Goal: Information Seeking & Learning: Learn about a topic

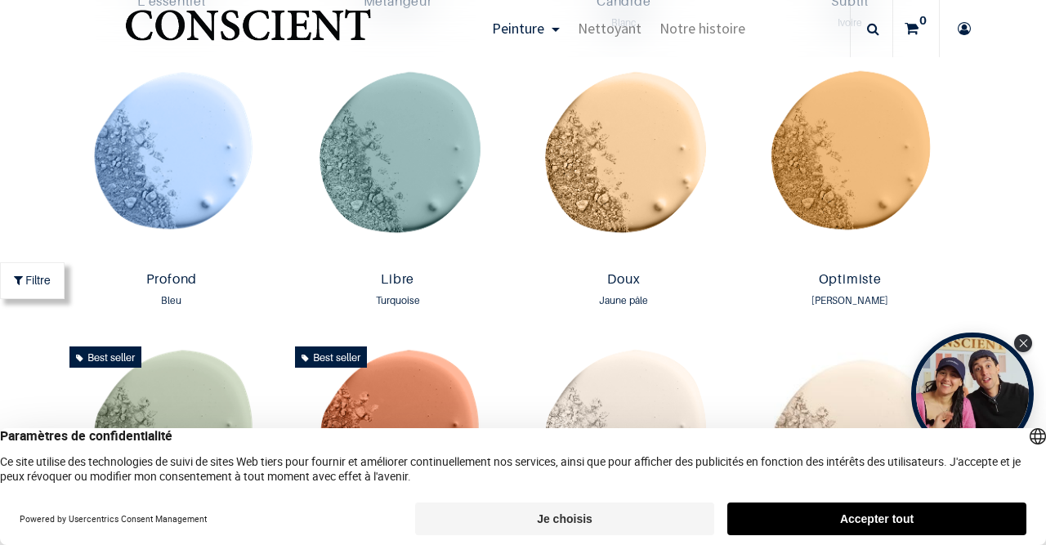
scroll to position [1152, 0]
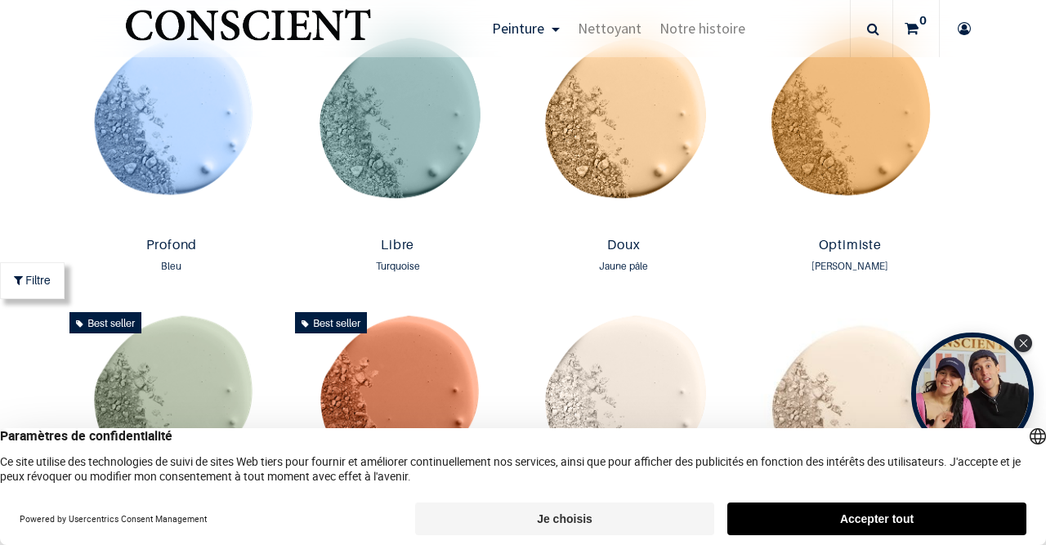
click at [935, 515] on button "Accepter tout" at bounding box center [876, 518] width 299 height 33
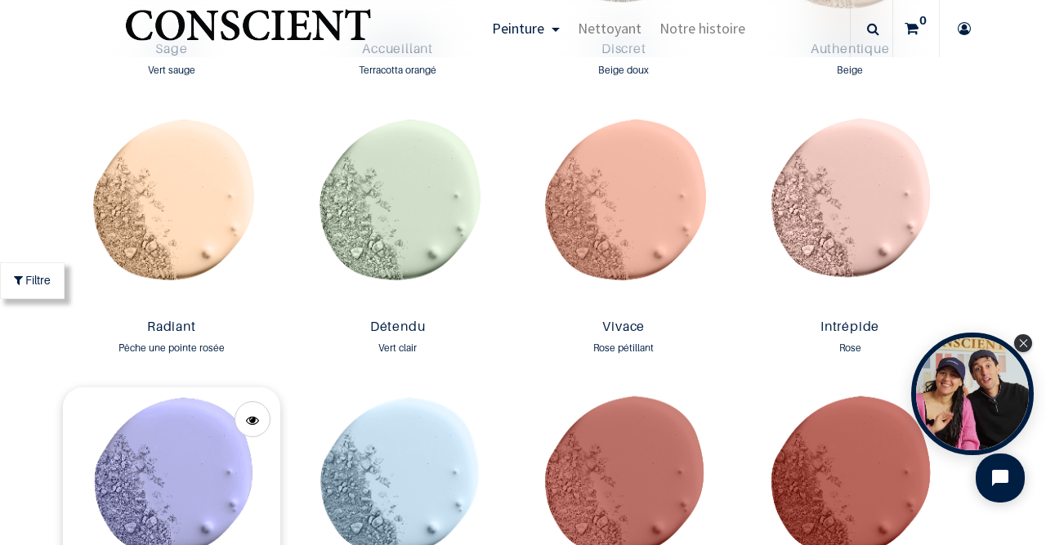
scroll to position [1626, 0]
click at [190, 254] on img at bounding box center [172, 210] width 218 height 203
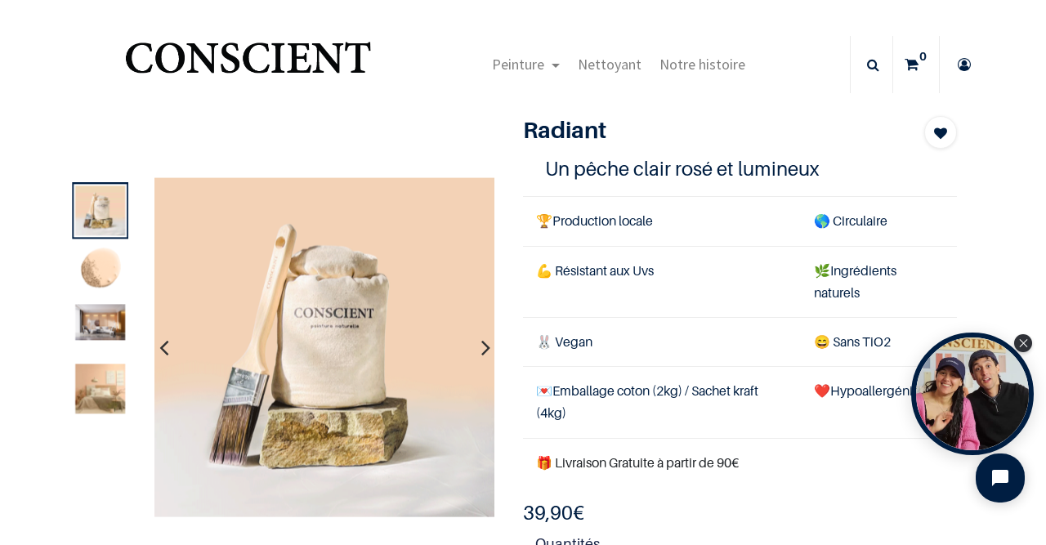
scroll to position [95, 0]
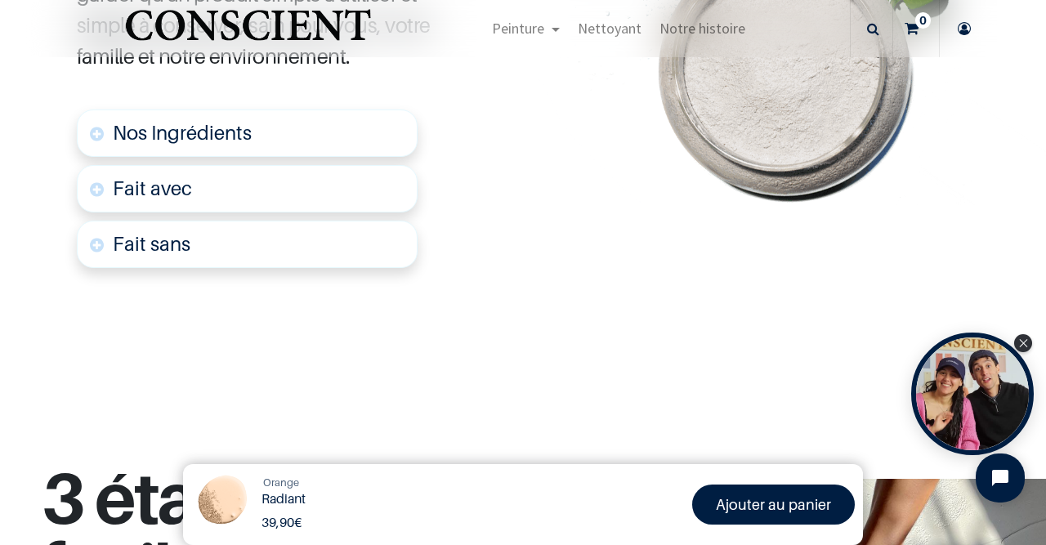
scroll to position [948, 0]
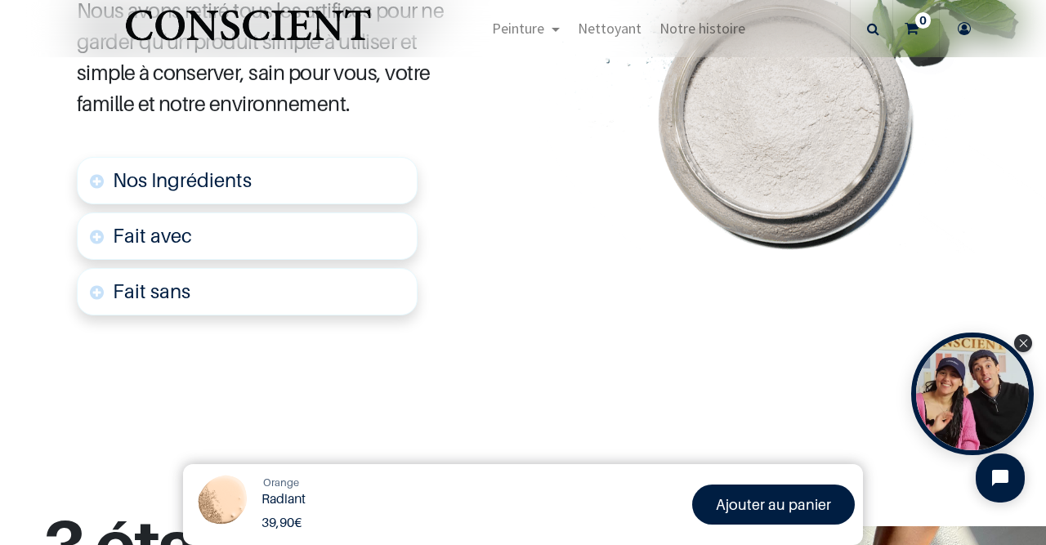
click at [94, 226] on link "Fait avec" at bounding box center [247, 235] width 341 height 47
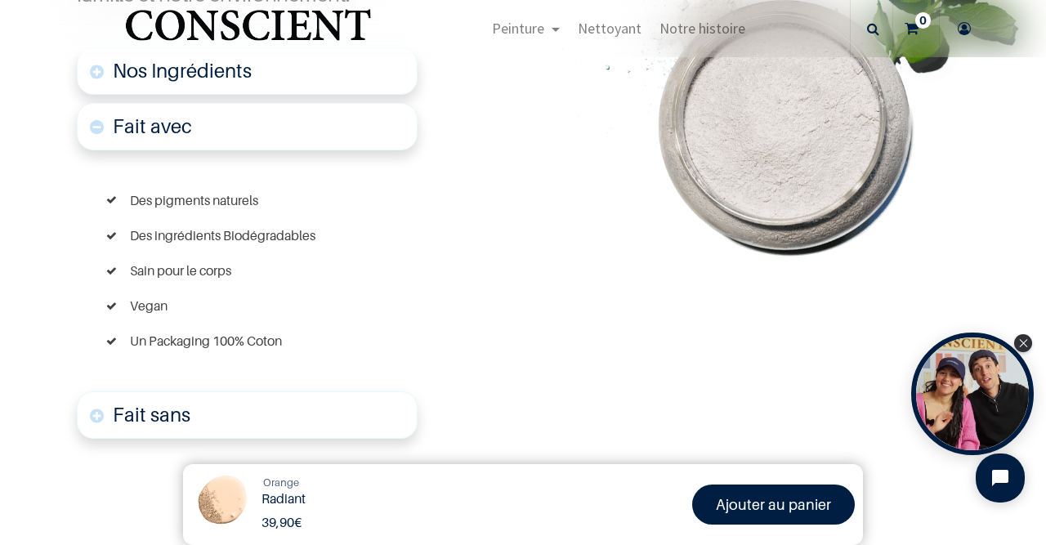
scroll to position [1064, 0]
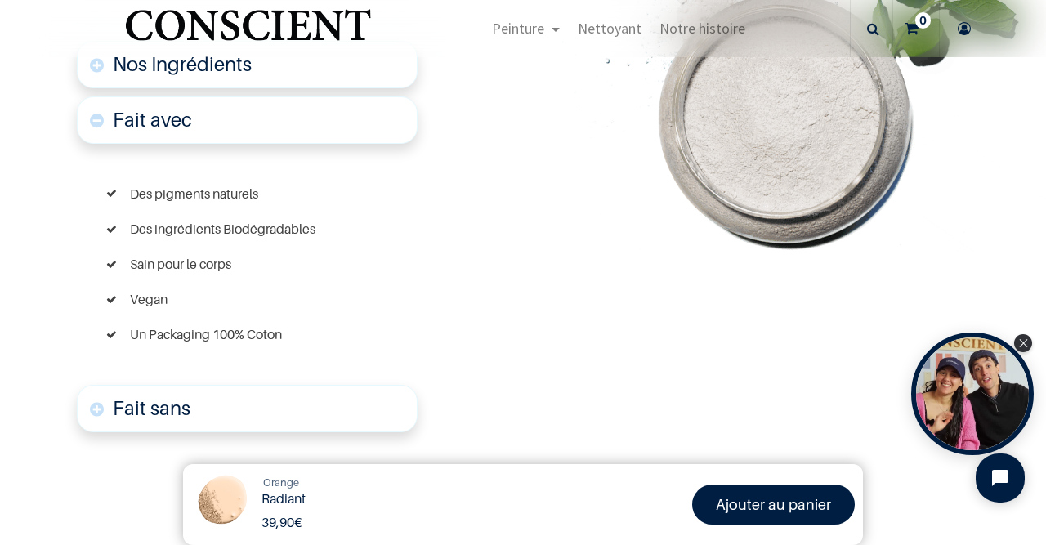
click at [99, 117] on link "Fait avec" at bounding box center [247, 119] width 341 height 47
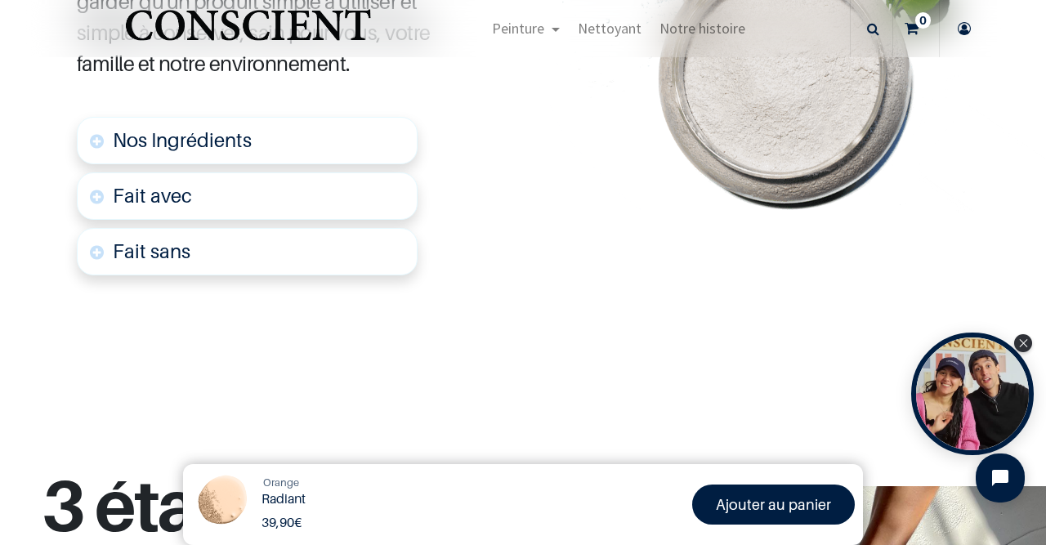
scroll to position [948, 0]
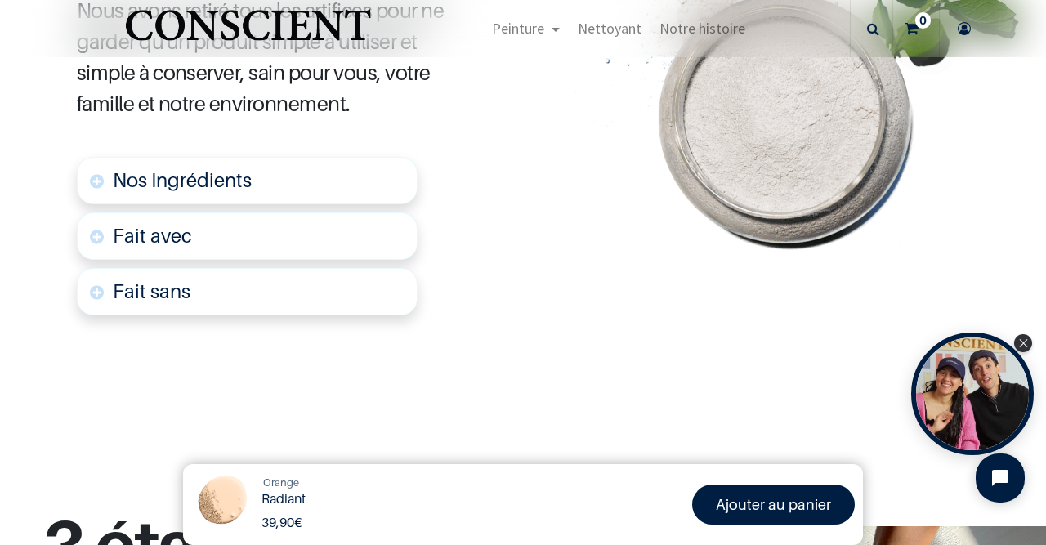
click at [94, 281] on link "Fait sans" at bounding box center [247, 291] width 341 height 47
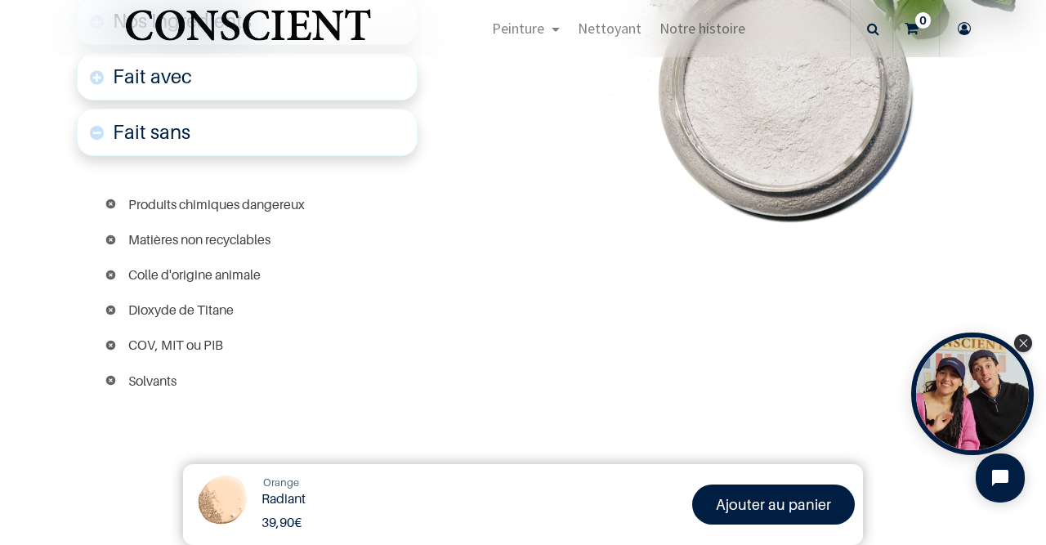
scroll to position [1080, 0]
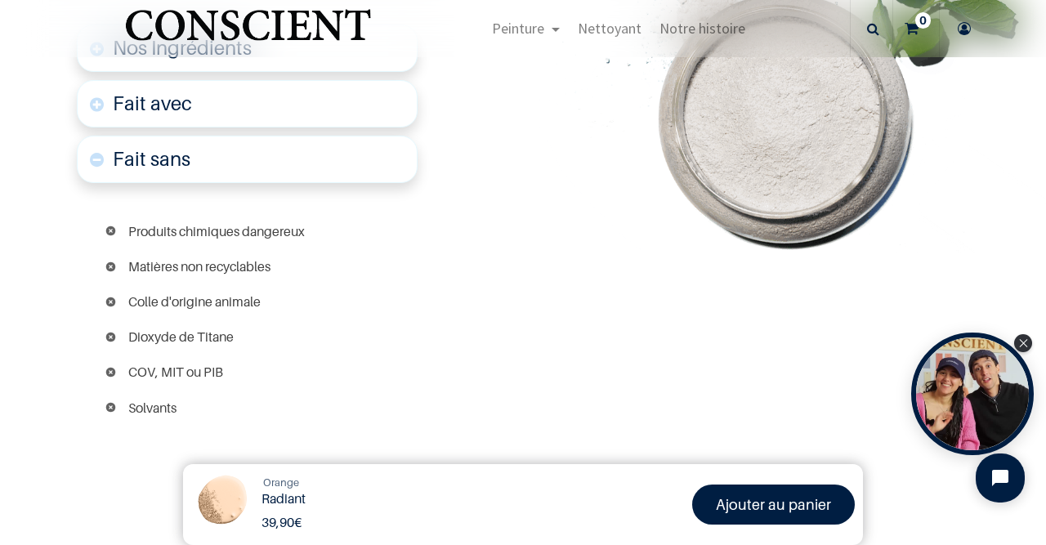
click at [100, 157] on link "Fait sans" at bounding box center [247, 159] width 341 height 47
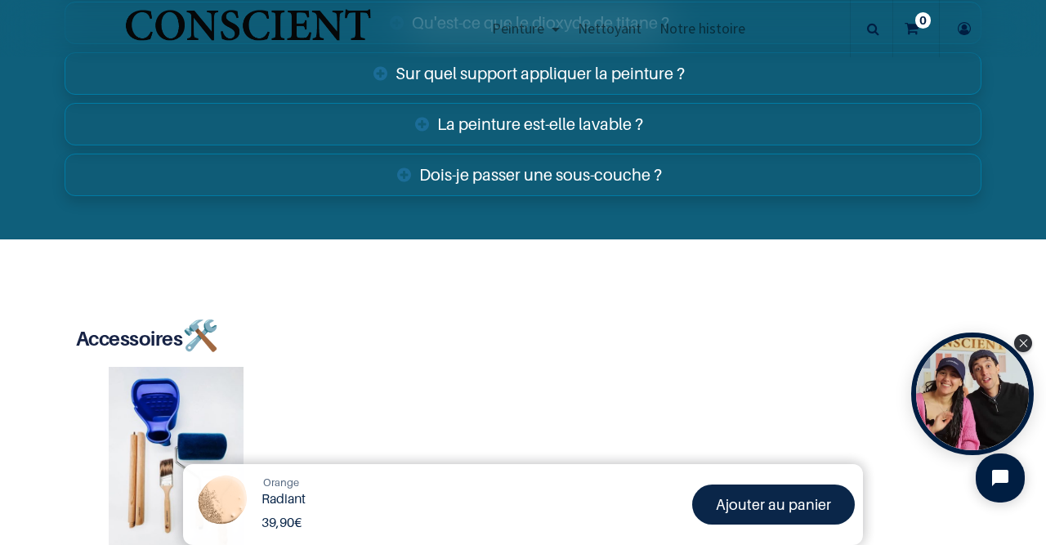
scroll to position [2843, 0]
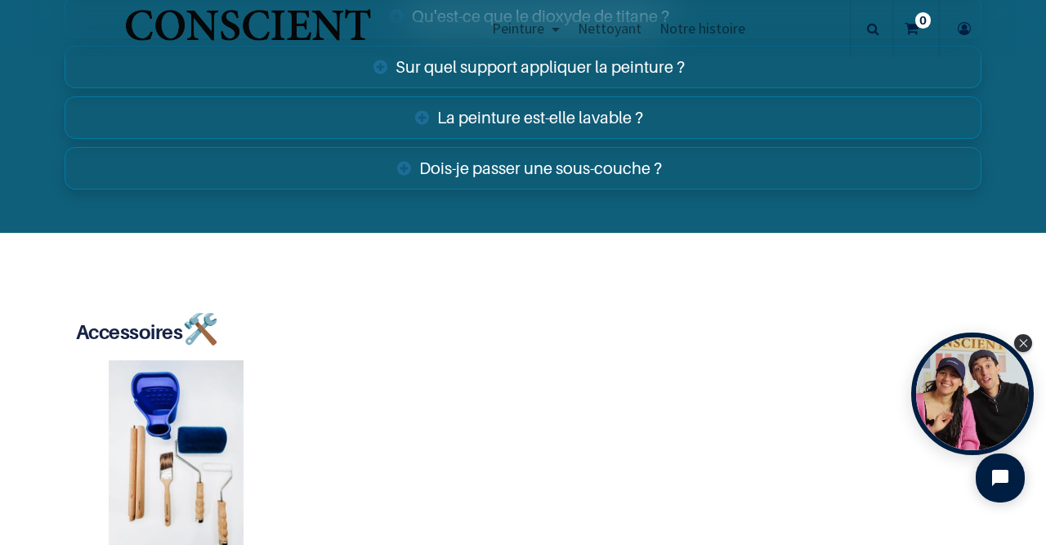
click at [406, 154] on link "Dois-je passer une sous-couche ?" at bounding box center [523, 168] width 917 height 42
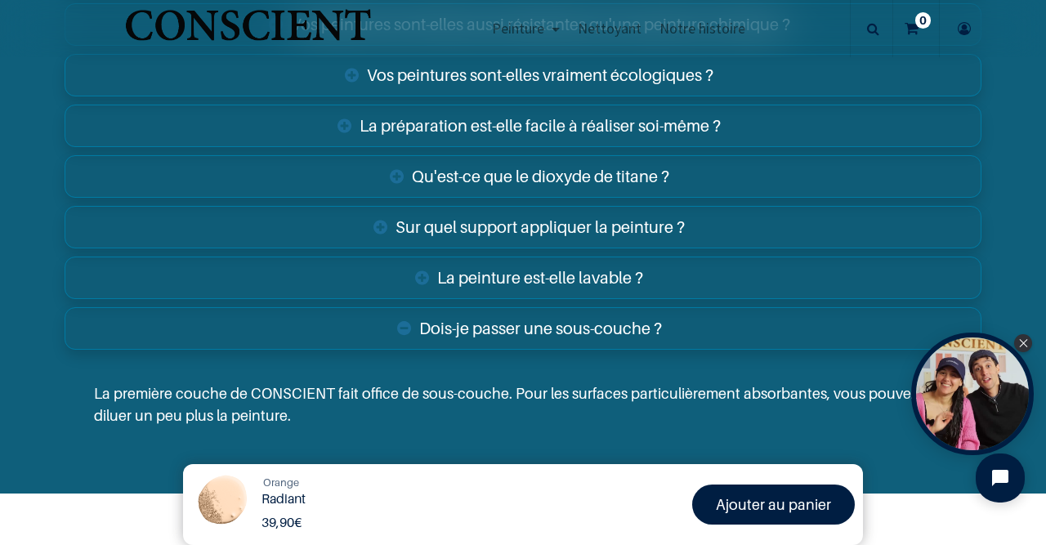
scroll to position [2653, 0]
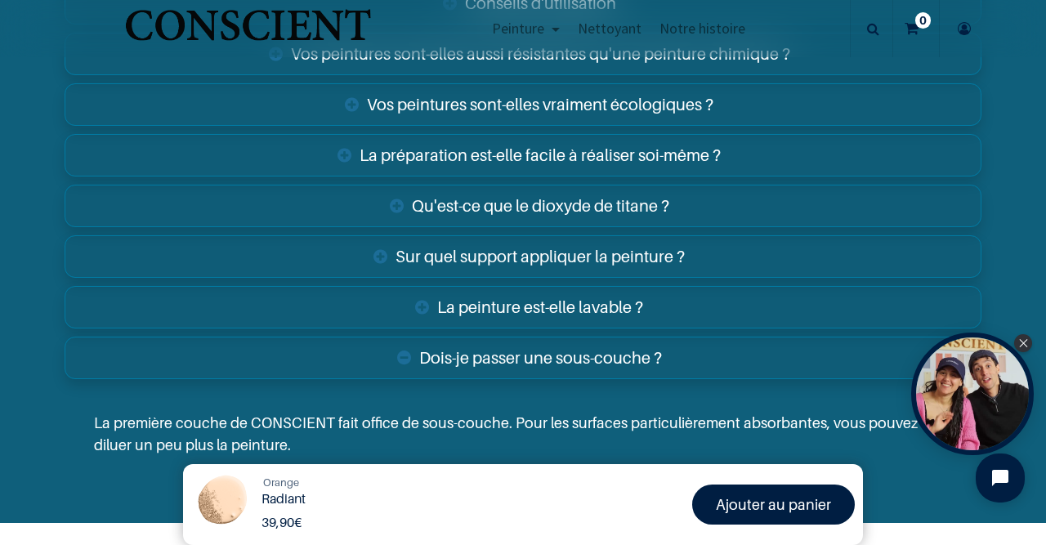
click at [426, 292] on link "La peinture est-elle lavable ?" at bounding box center [523, 307] width 917 height 42
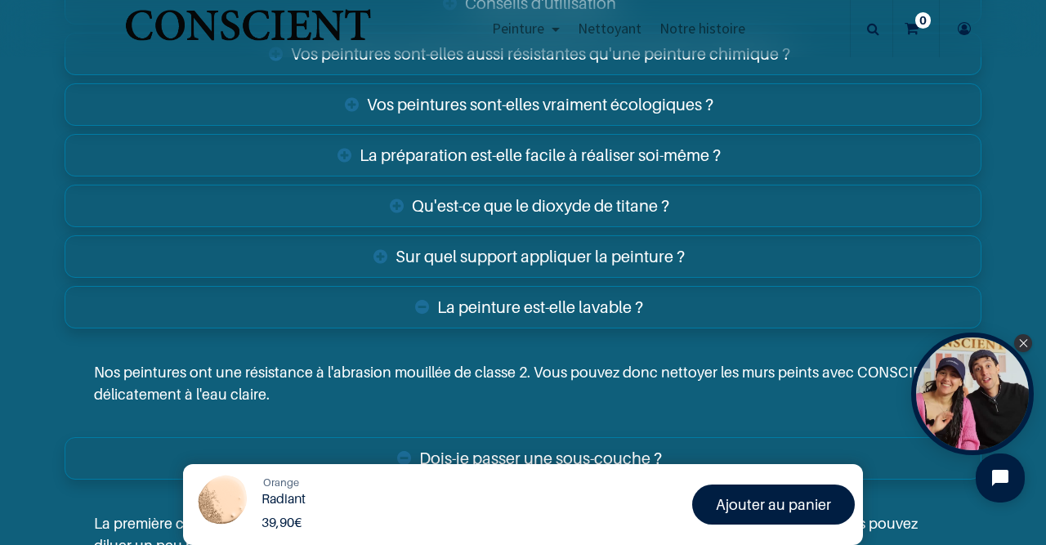
click at [377, 245] on link "Sur quel support appliquer la peinture ?" at bounding box center [523, 256] width 917 height 42
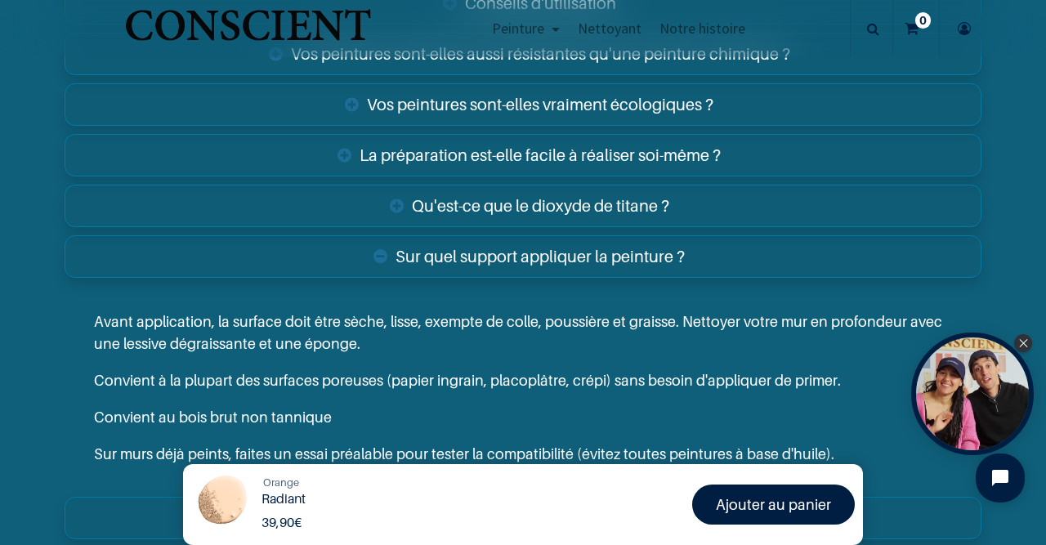
scroll to position [2559, 0]
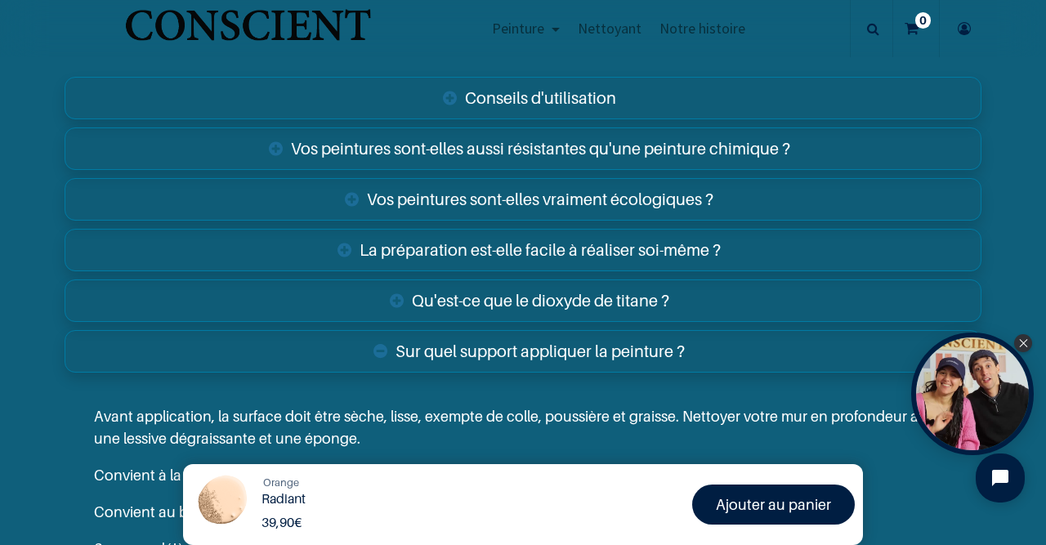
click at [352, 194] on link "Vos peintures sont-elles vraiment écologiques ?" at bounding box center [523, 199] width 917 height 42
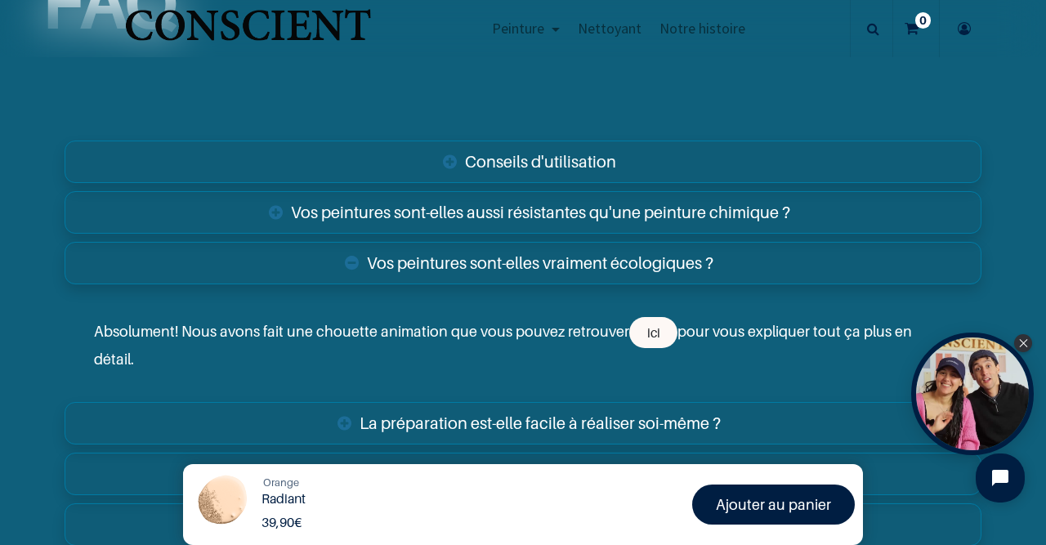
scroll to position [2464, 0]
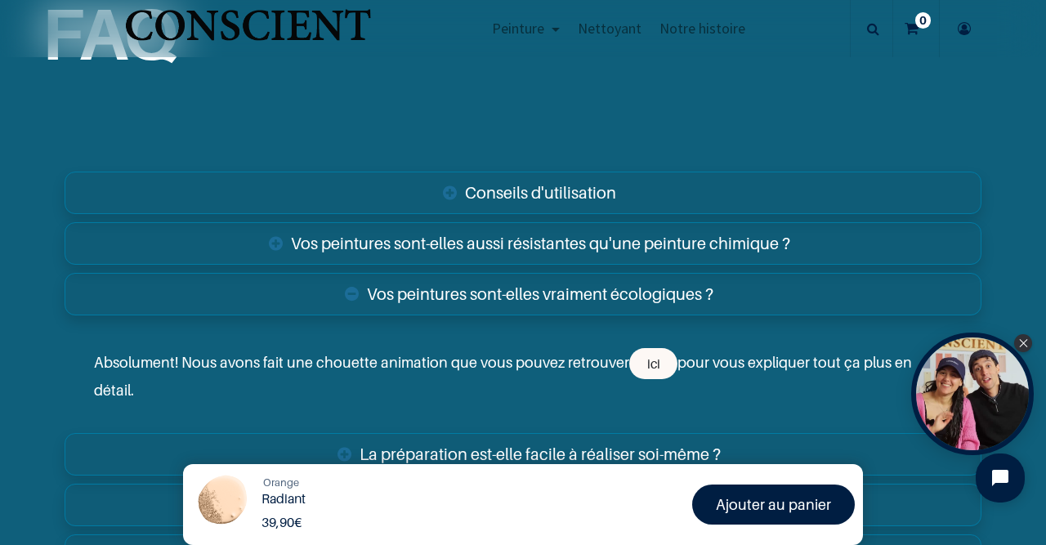
click at [280, 243] on link "Vos peintures sont-elles aussi résistantes qu'une peinture chimique ?" at bounding box center [523, 243] width 917 height 42
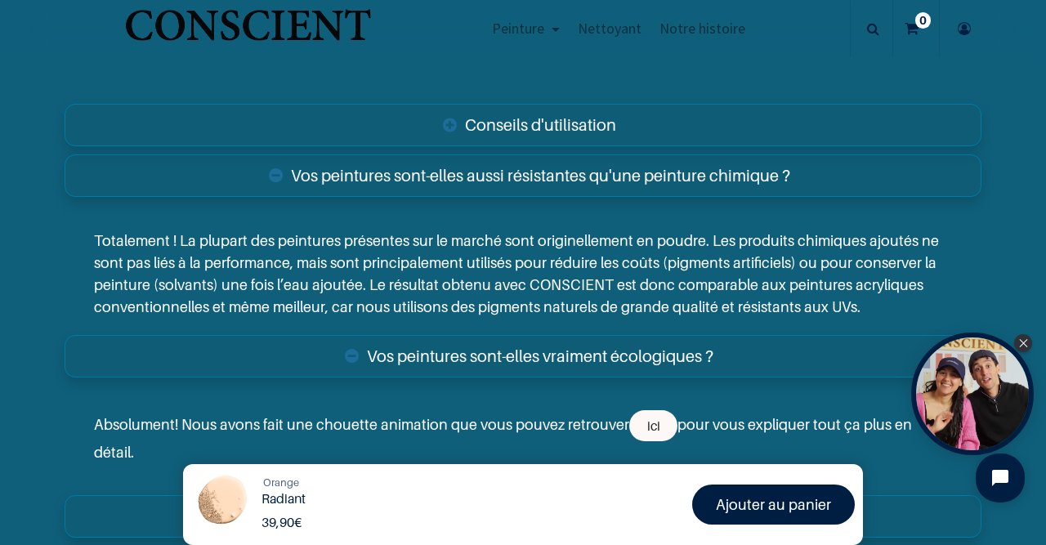
scroll to position [2559, 0]
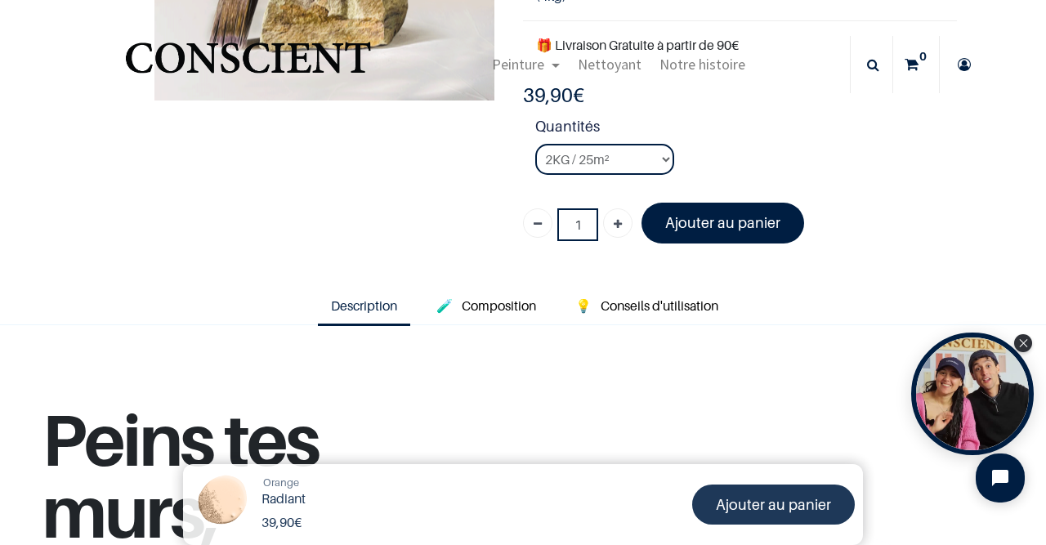
scroll to position [95, 0]
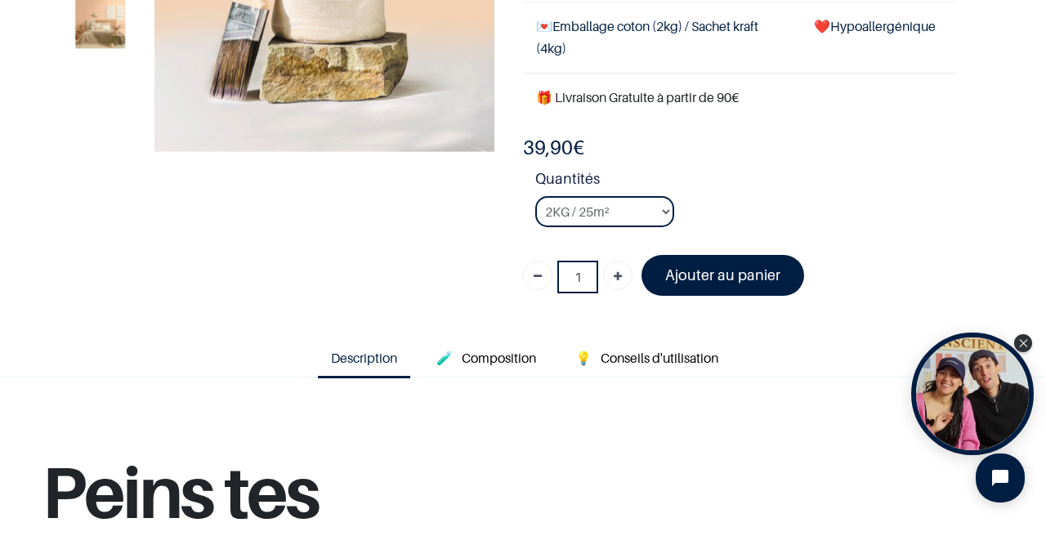
scroll to position [284, 0]
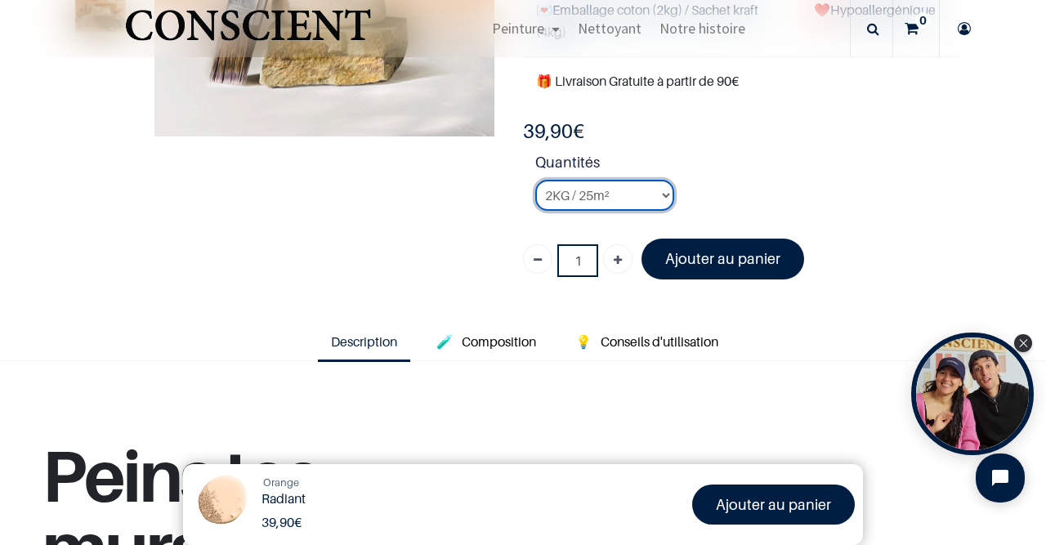
click at [668, 194] on select "2KG / 25m² 4KG / 50m² 8KG / 100m² Testeur" at bounding box center [604, 195] width 139 height 31
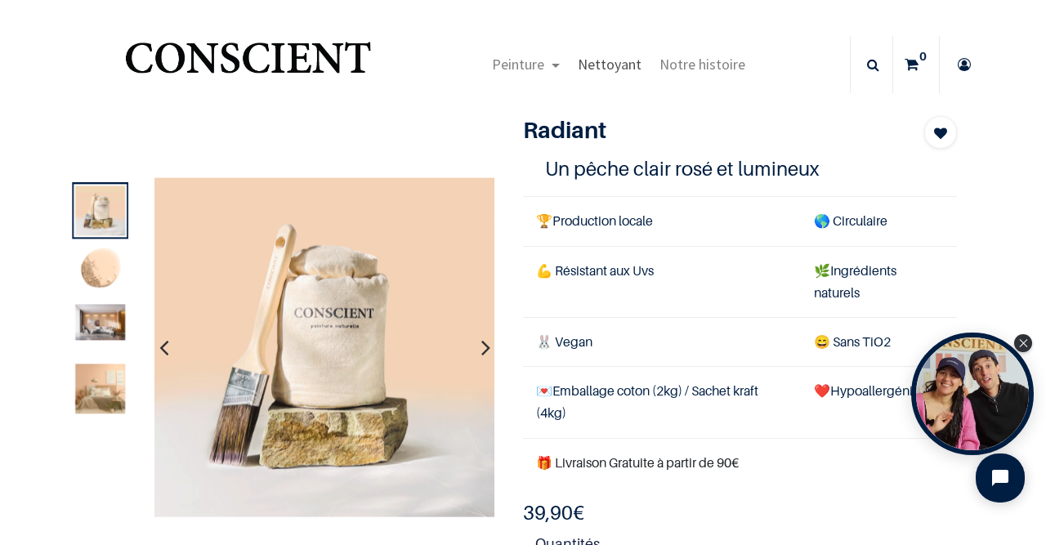
click at [616, 66] on span "Nettoyant" at bounding box center [610, 64] width 64 height 19
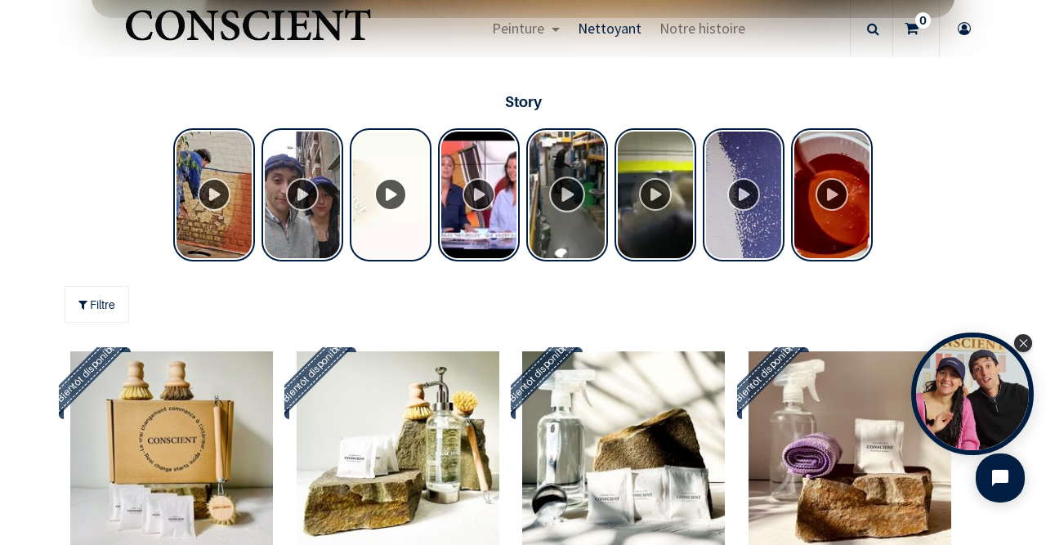
scroll to position [1042, 0]
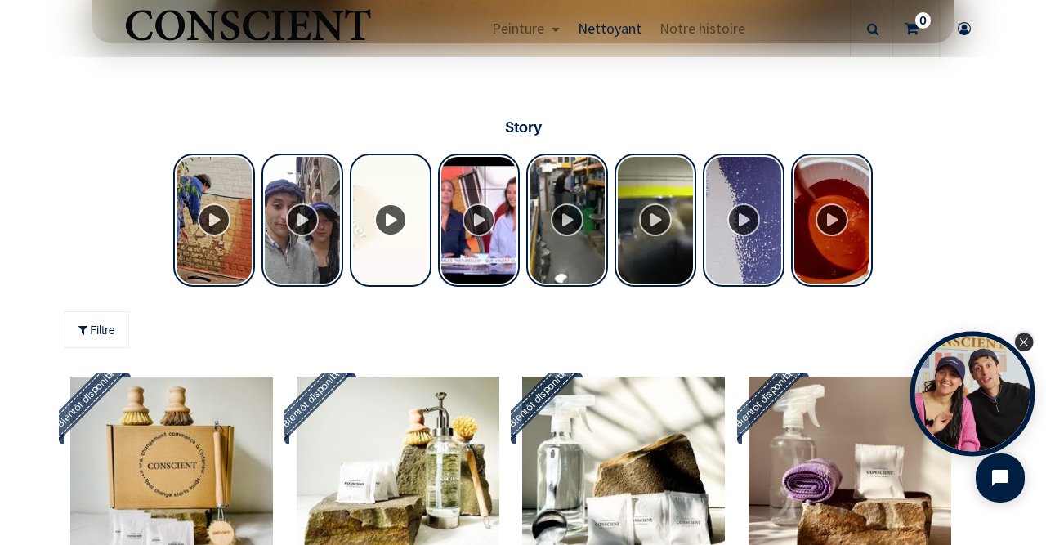
click at [1024, 337] on div "Close Tolstoy widget" at bounding box center [1024, 342] width 18 height 18
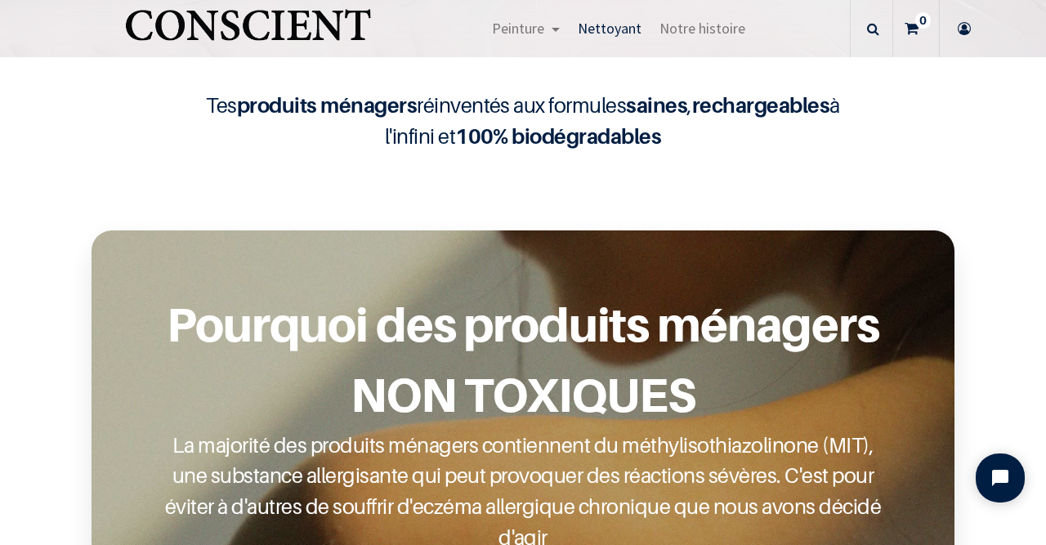
scroll to position [0, 0]
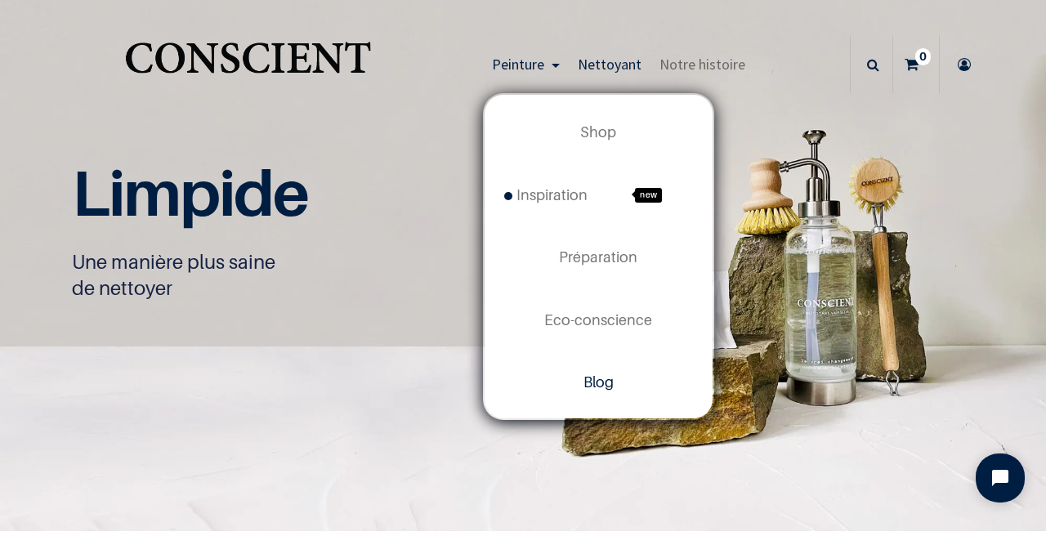
click at [587, 387] on span "Blog" at bounding box center [598, 381] width 30 height 17
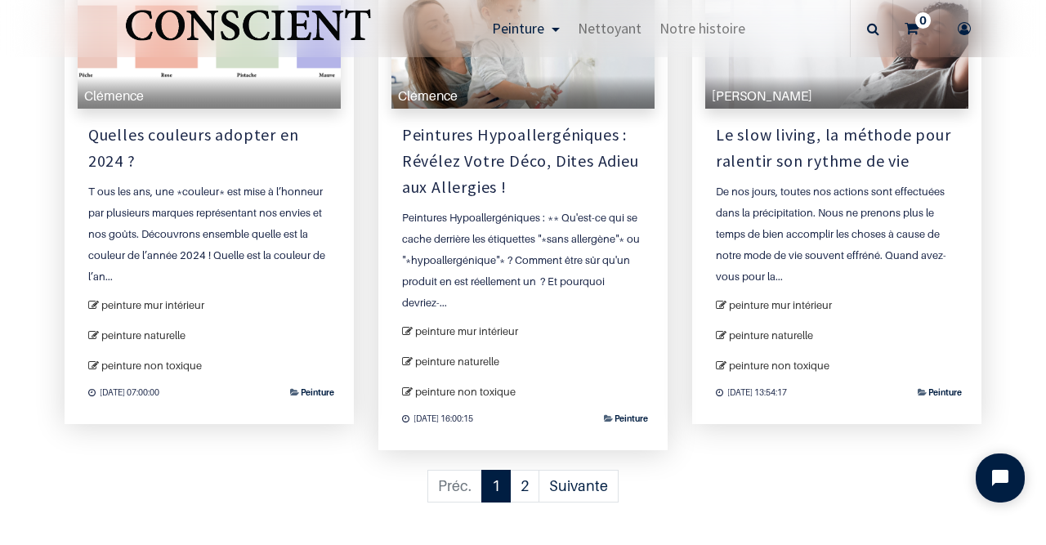
scroll to position [1895, 0]
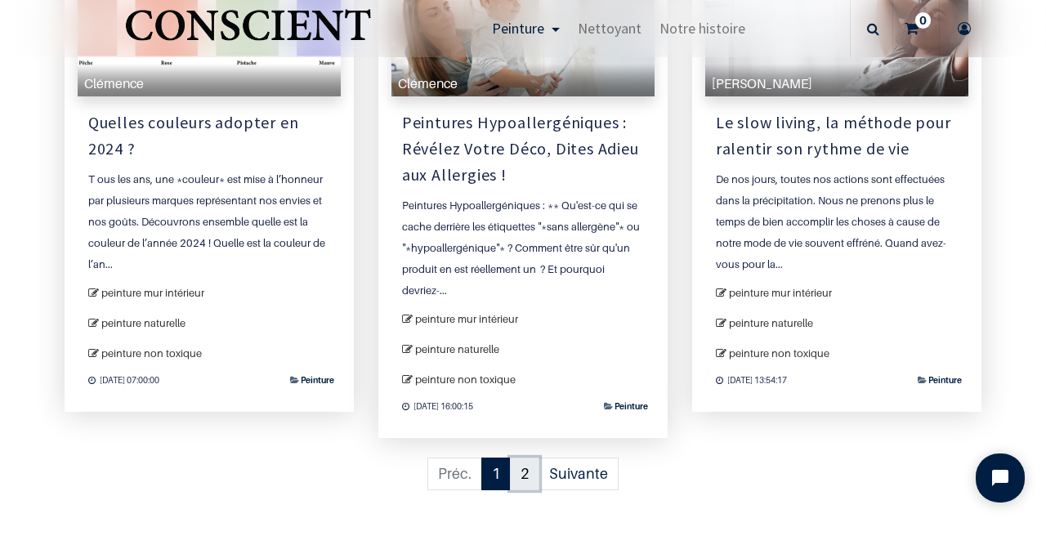
click at [529, 457] on link "2" at bounding box center [524, 473] width 29 height 33
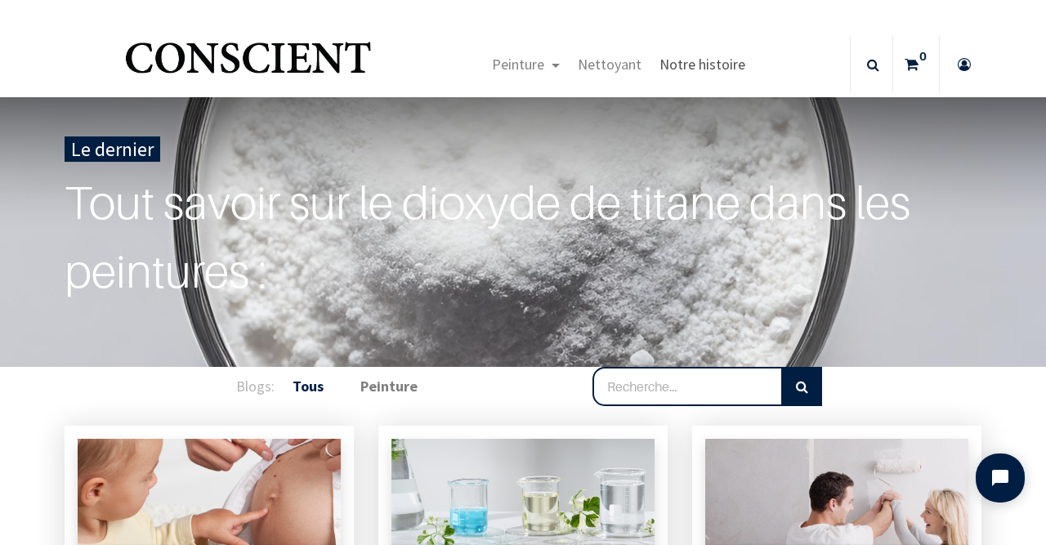
click at [690, 69] on span "Notre histoire" at bounding box center [702, 64] width 86 height 19
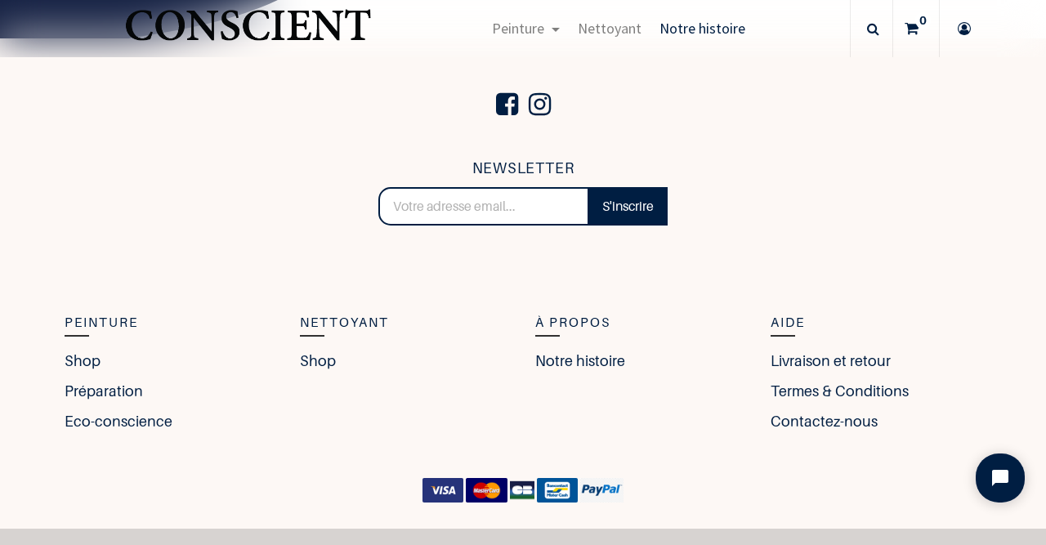
scroll to position [2741, 0]
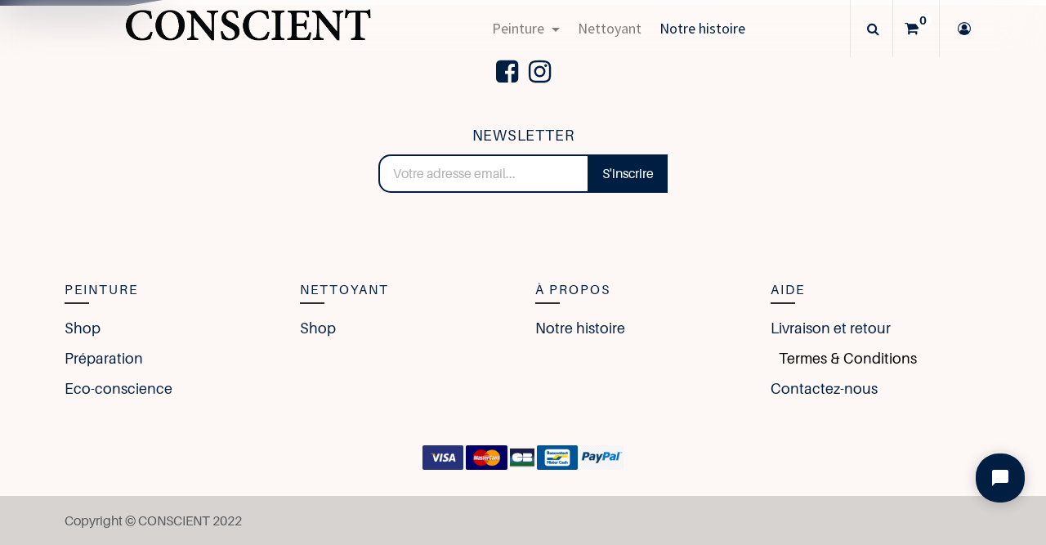
click at [792, 352] on link "Termes & Conditions" at bounding box center [843, 358] width 146 height 22
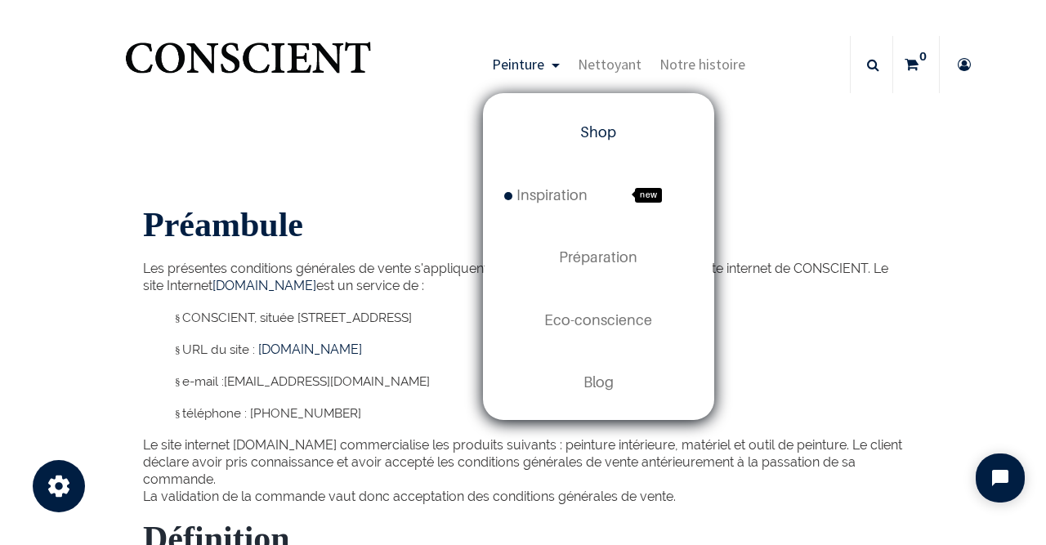
click at [590, 129] on span "Shop" at bounding box center [598, 131] width 36 height 17
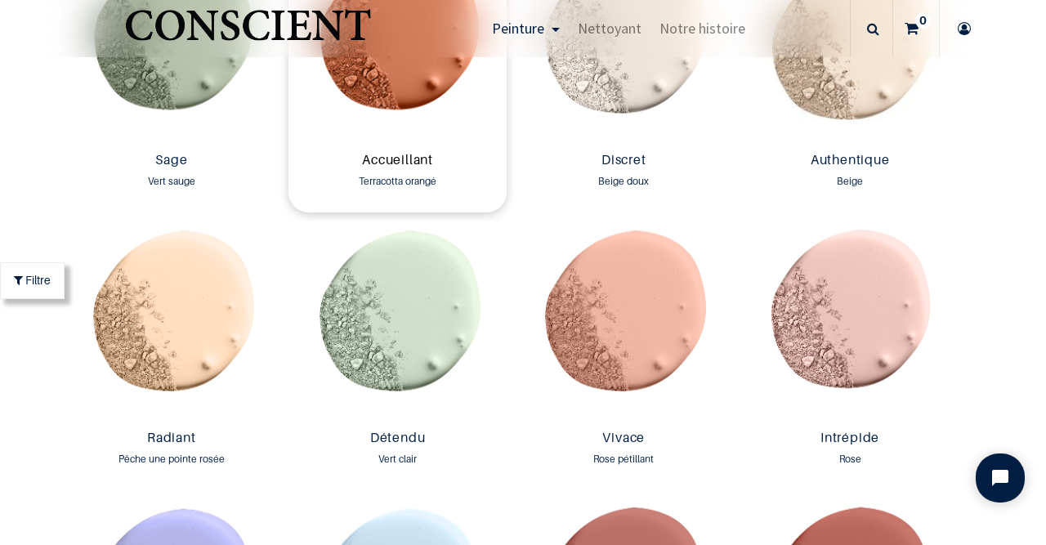
scroll to position [1516, 0]
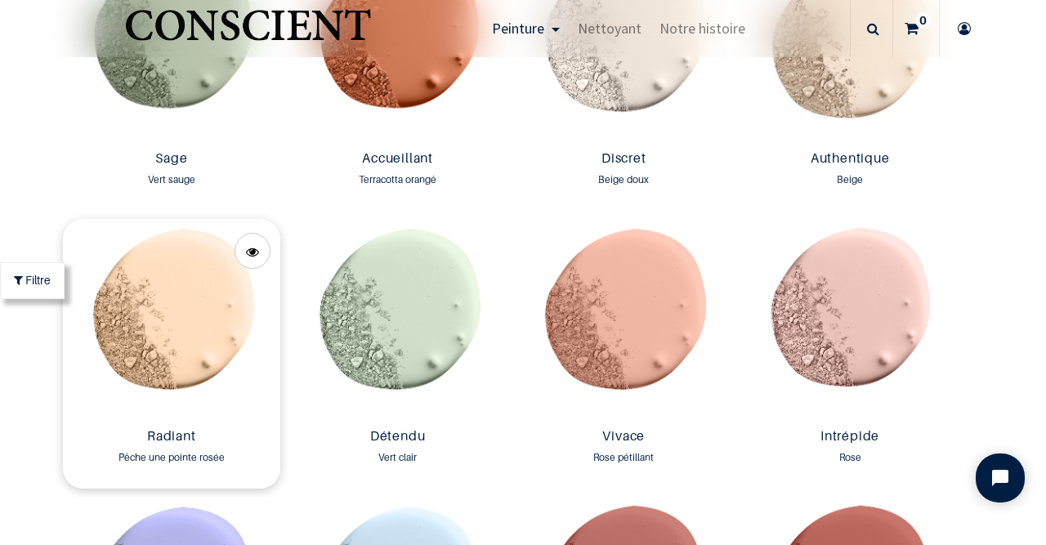
click at [152, 326] on img at bounding box center [172, 320] width 218 height 203
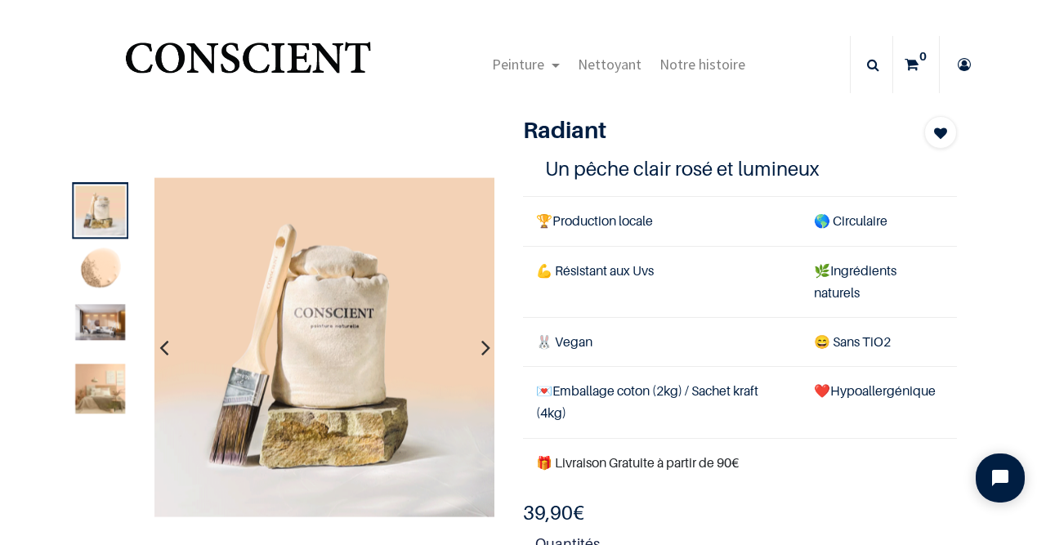
click at [106, 258] on img at bounding box center [100, 270] width 50 height 50
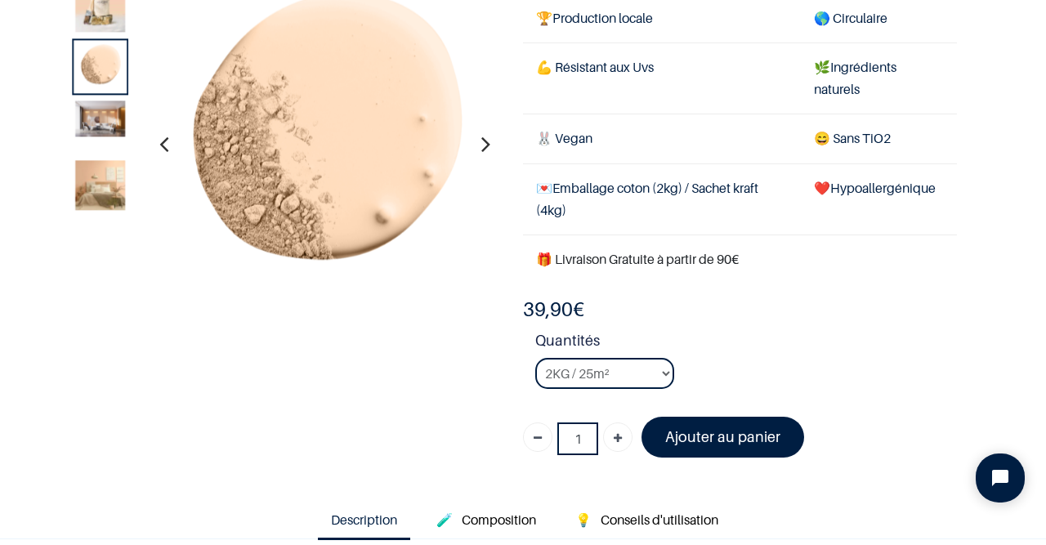
scroll to position [95, 0]
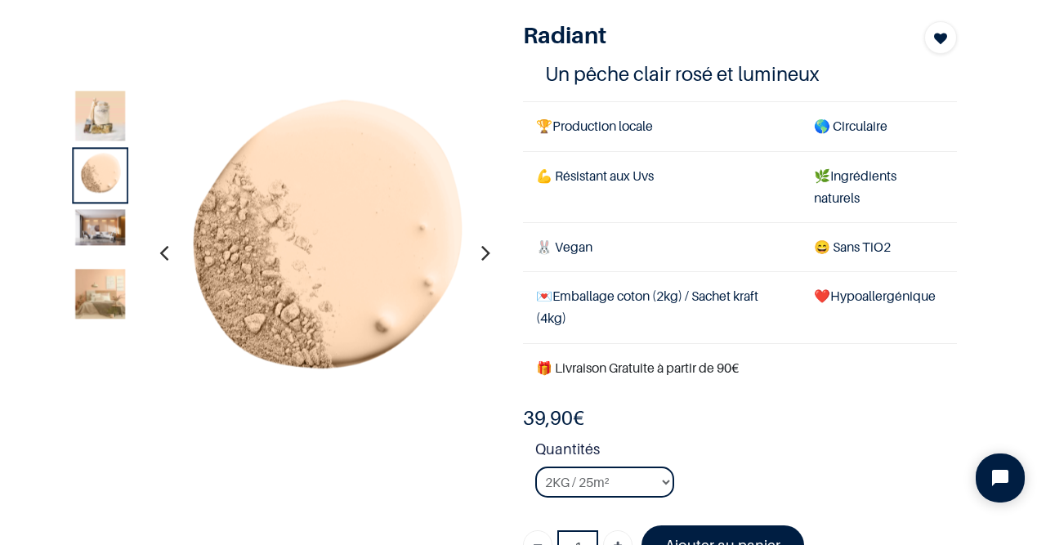
click at [481, 251] on icon "button" at bounding box center [485, 252] width 9 height 44
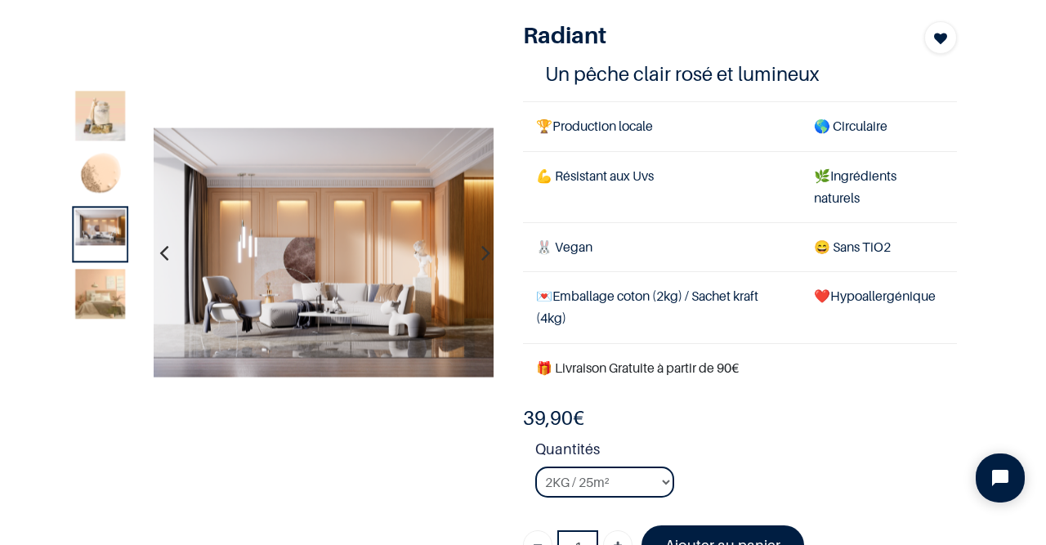
click at [167, 251] on icon "button" at bounding box center [163, 252] width 9 height 44
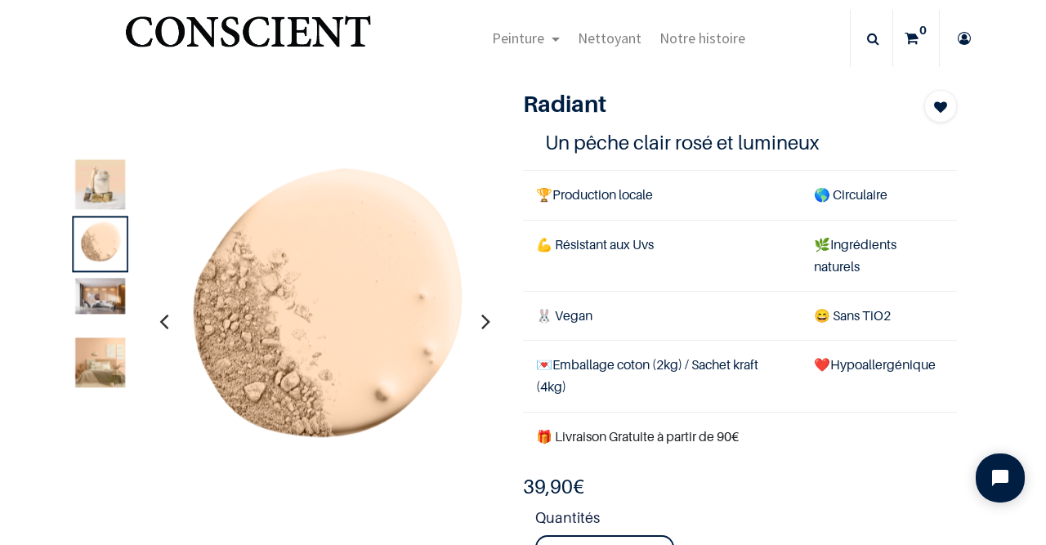
scroll to position [0, 0]
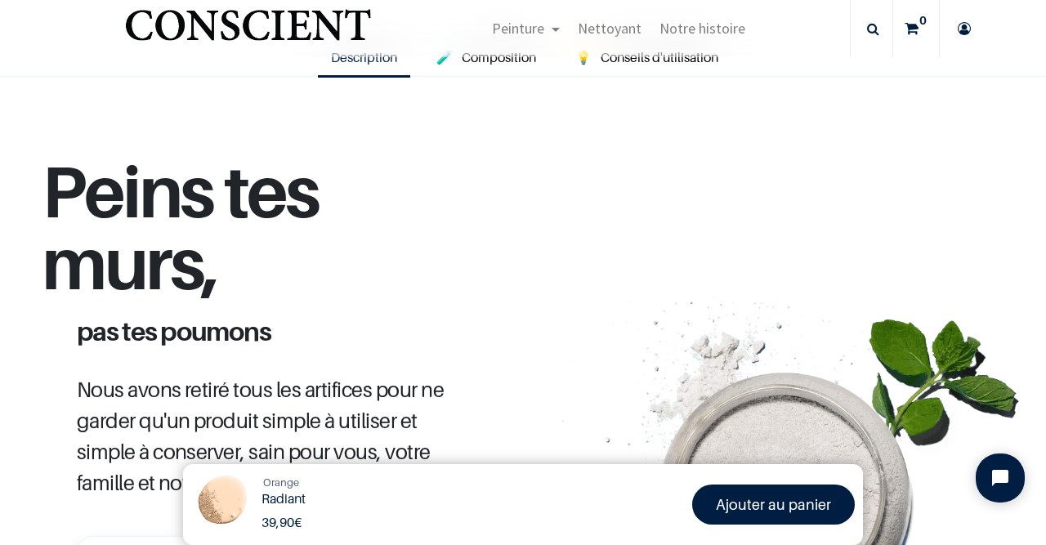
scroll to position [628, 0]
